Goal: Check status: Check status

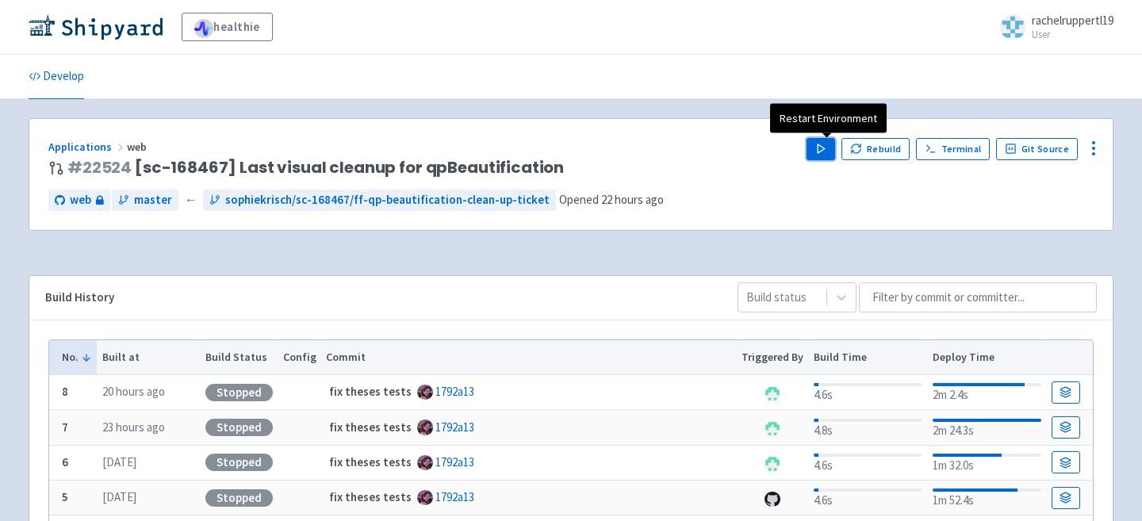
click at [816, 146] on button "Play" at bounding box center [820, 149] width 29 height 22
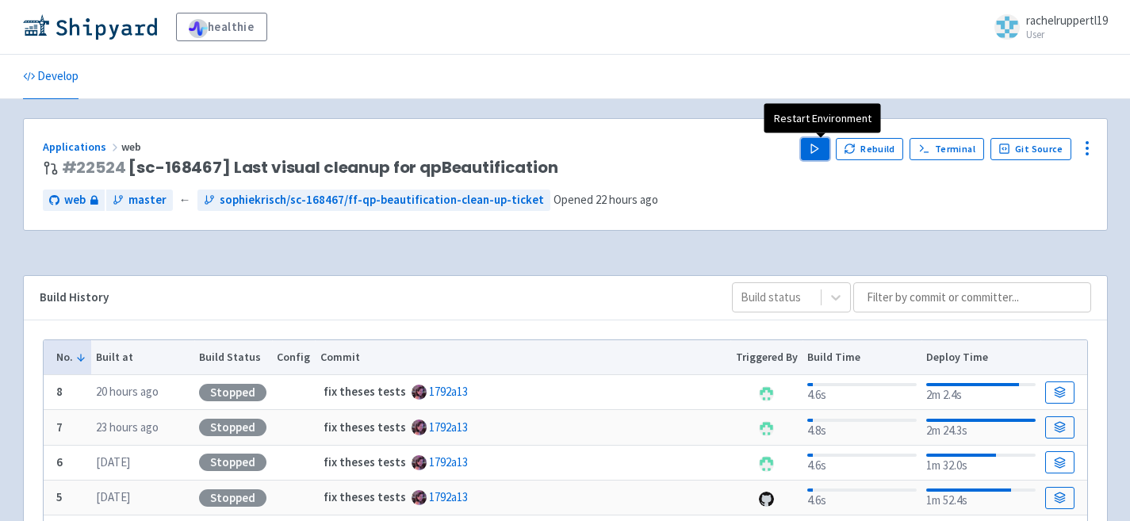
click at [821, 151] on icon "button" at bounding box center [815, 149] width 12 height 12
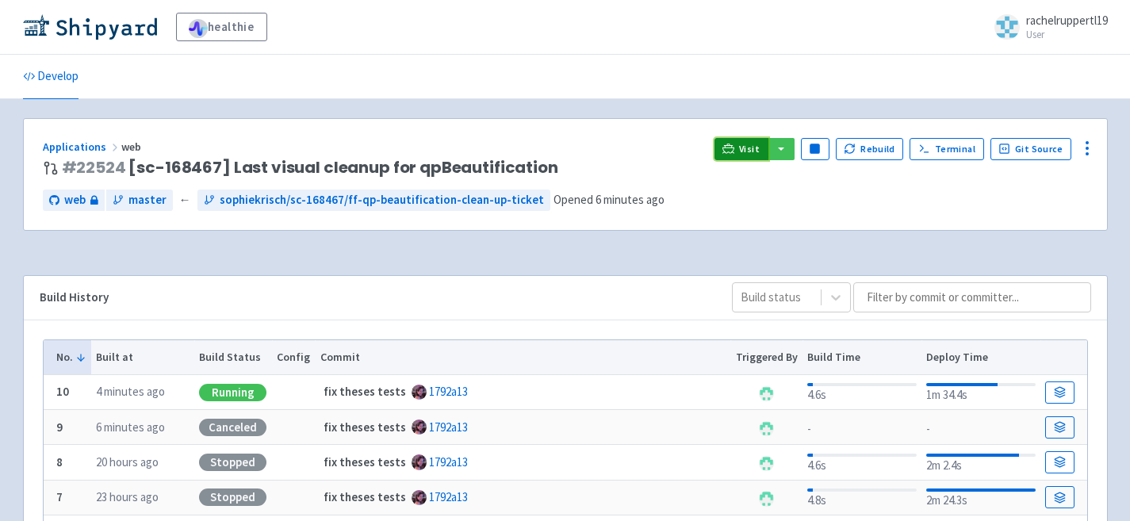
click at [734, 145] on icon at bounding box center [728, 149] width 12 height 12
click at [746, 147] on span "Visit" at bounding box center [749, 149] width 21 height 13
